Goal: Book appointment/travel/reservation

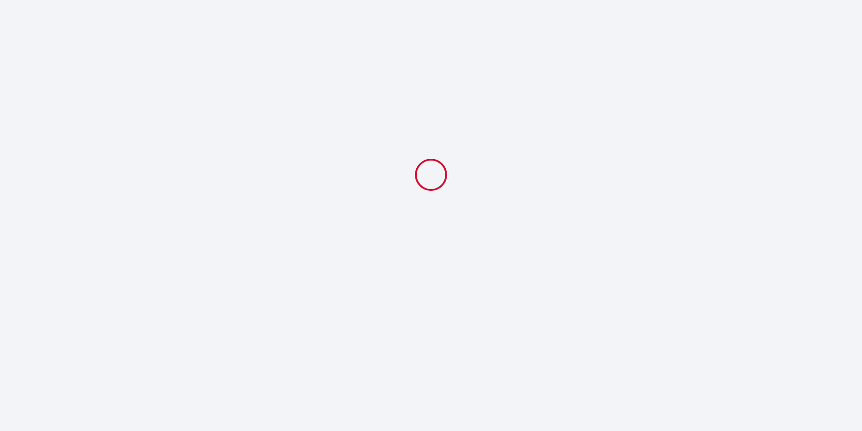
select select
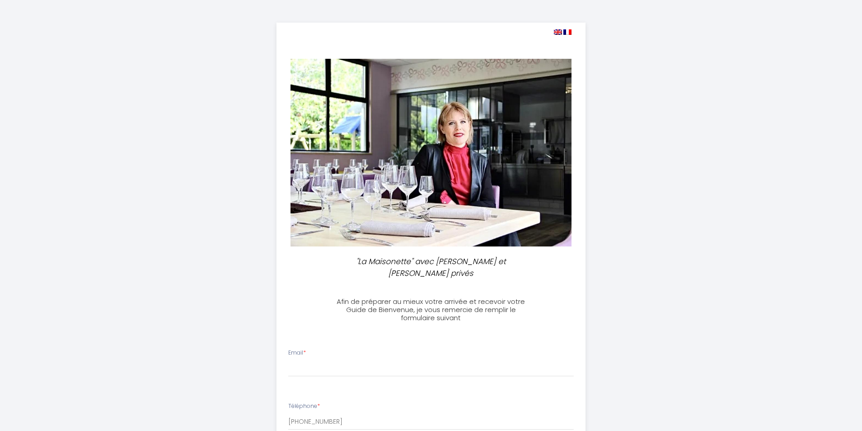
scroll to position [90, 0]
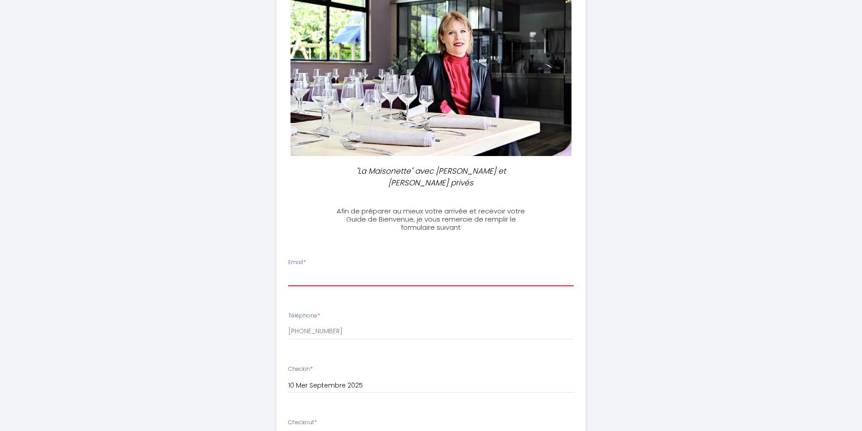
click at [358, 270] on input "Email *" at bounding box center [431, 278] width 286 height 16
type input "[EMAIL_ADDRESS][DOMAIN_NAME]"
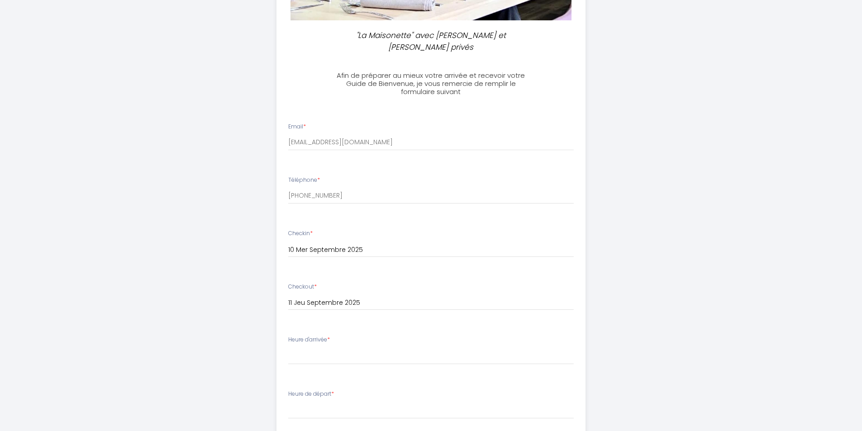
scroll to position [271, 0]
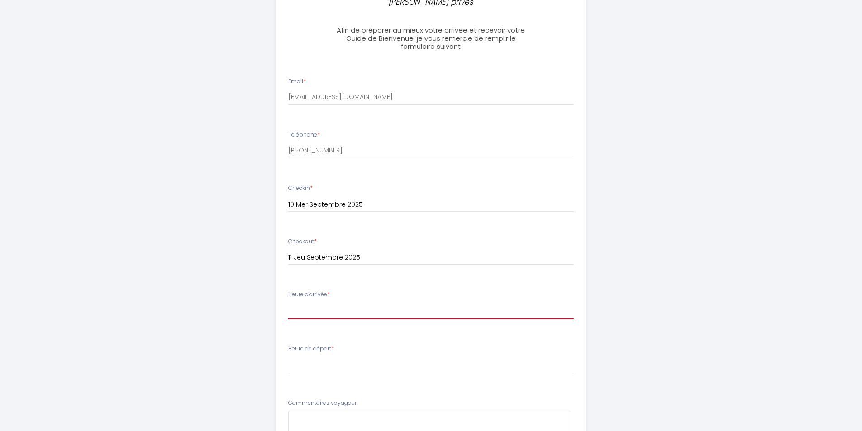
click at [327, 306] on select "16:00 16:30 17:00 17:30 18:00 18:30 19:00 19:30 20:00 20:30 21:00 21:30 22:00 2…" at bounding box center [431, 310] width 286 height 17
click at [325, 302] on select "16:00 16:30 17:00 17:30 18:00 18:30 19:00 19:30 20:00 20:30 21:00 21:30 22:00 2…" at bounding box center [431, 310] width 286 height 17
click at [297, 302] on select "16:00 16:30 17:00 17:30 18:00 18:30 19:00 19:30 20:00 20:30 21:00 21:30 22:00 2…" at bounding box center [431, 310] width 286 height 17
click at [342, 290] on div "Heure d'arrivée * 16:00 16:30 17:00 17:30 18:00 18:30 19:00 19:30 20:00 20:30 2…" at bounding box center [431, 304] width 286 height 29
click at [319, 305] on select "16:00 16:30 17:00 17:30 18:00 18:30 19:00 19:30 20:00 20:30 21:00 21:30 22:00 2…" at bounding box center [431, 310] width 286 height 17
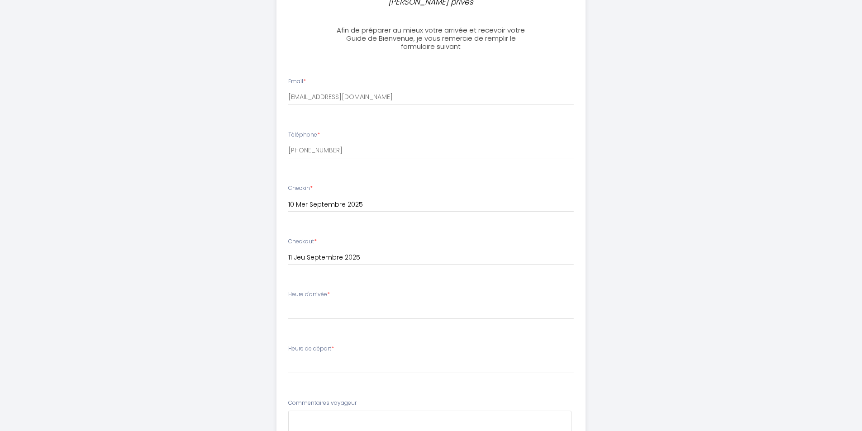
click at [313, 310] on li "Heure d'arrivée * 16:00 16:30 17:00 17:30 18:00 18:30 19:00 19:30 20:00 20:30 2…" at bounding box center [431, 309] width 308 height 49
click at [311, 302] on select "16:00 16:30 17:00 17:30 18:00 18:30 19:00 19:30 20:00 20:30 21:00 21:30 22:00 2…" at bounding box center [431, 310] width 286 height 17
select select "20:00"
click at [288, 302] on select "16:00 16:30 17:00 17:30 18:00 18:30 19:00 19:30 20:00 20:30 21:00 21:30 22:00 2…" at bounding box center [431, 310] width 286 height 17
click at [350, 357] on select "00:00 00:30 01:00 01:30 02:00 02:30 03:00 03:30 04:00 04:30 05:00 05:30 06:00 0…" at bounding box center [431, 365] width 286 height 17
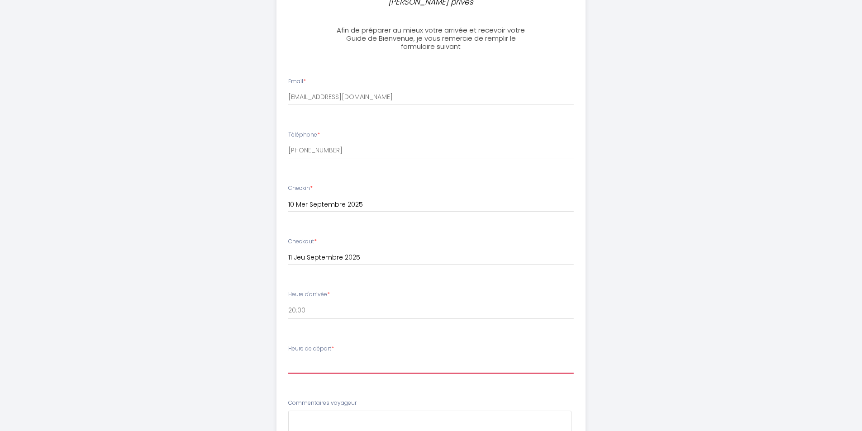
select select "09:00"
click at [288, 357] on select "00:00 00:30 01:00 01:30 02:00 02:30 03:00 03:30 04:00 04:30 05:00 05:30 06:00 0…" at bounding box center [431, 365] width 286 height 17
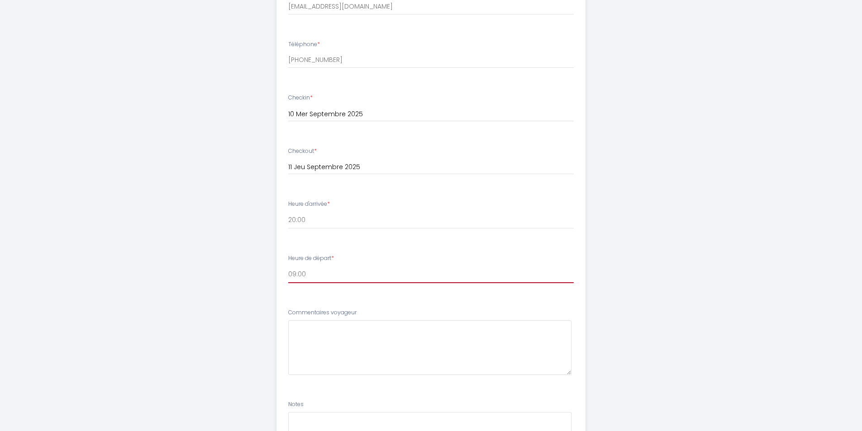
scroll to position [452, 0]
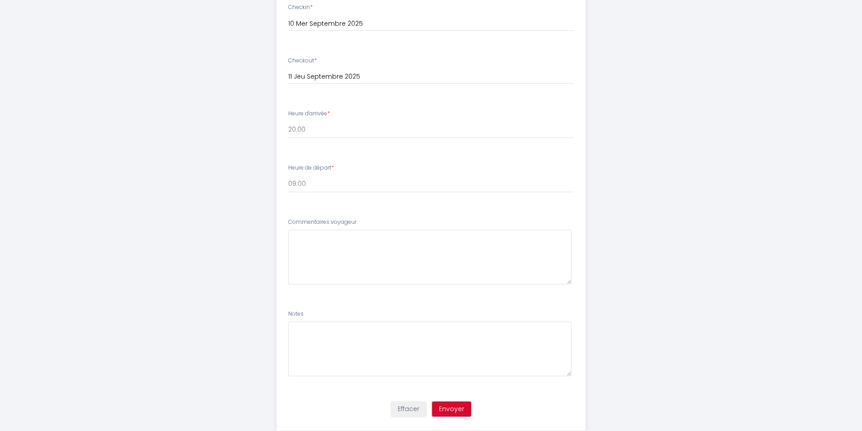
click at [454, 402] on button "Envoyer" at bounding box center [451, 409] width 39 height 15
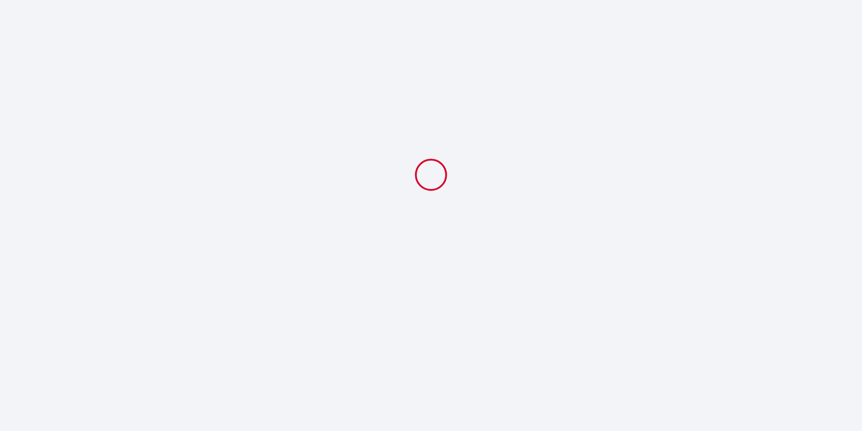
select select "20:00"
select select "09:00"
